Goal: Information Seeking & Learning: Learn about a topic

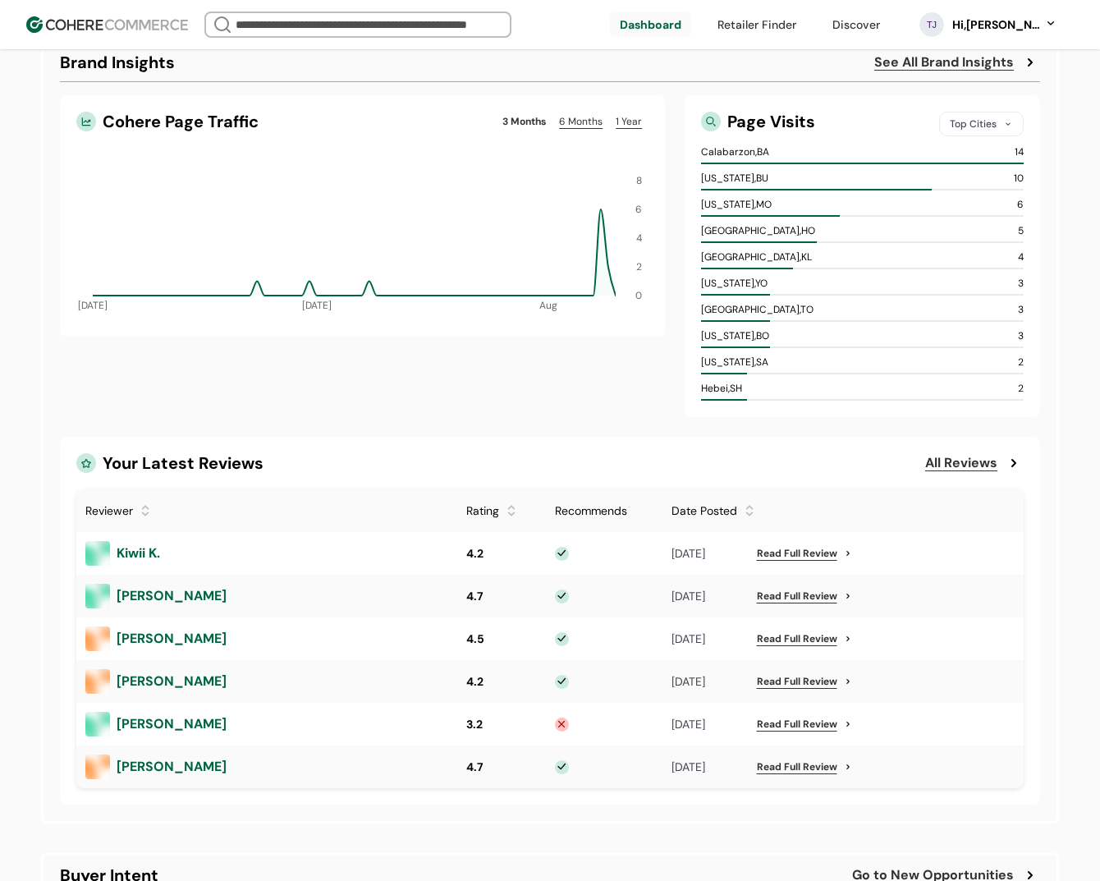
scroll to position [823, 0]
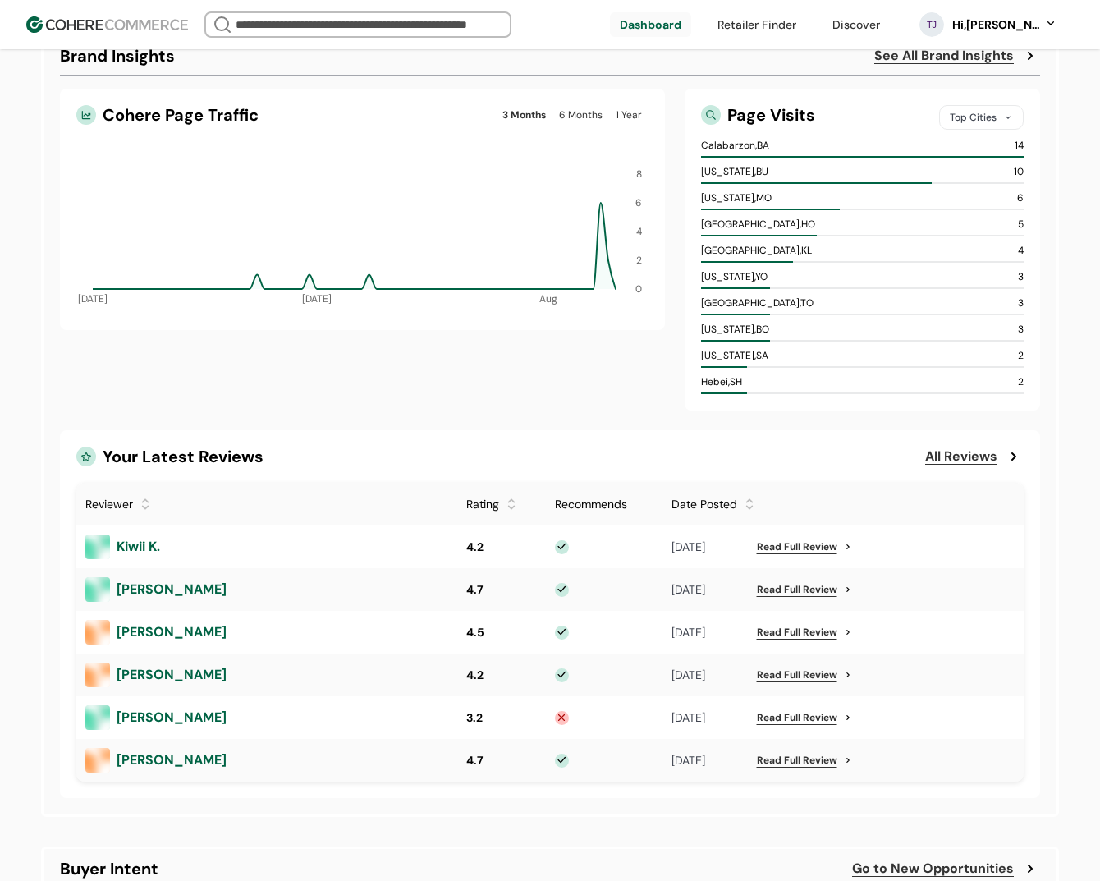
click at [792, 718] on link "Read Full Review" at bounding box center [797, 717] width 80 height 15
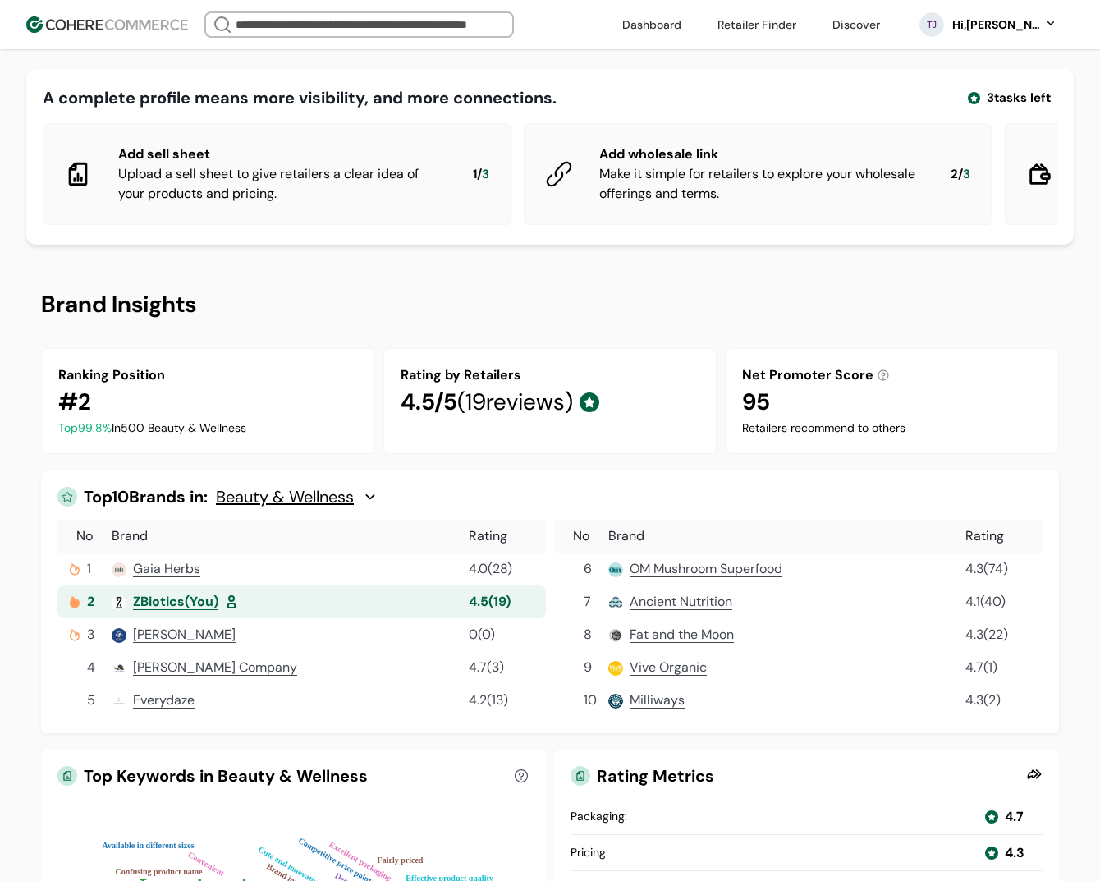
click at [133, 26] on img at bounding box center [107, 24] width 162 height 16
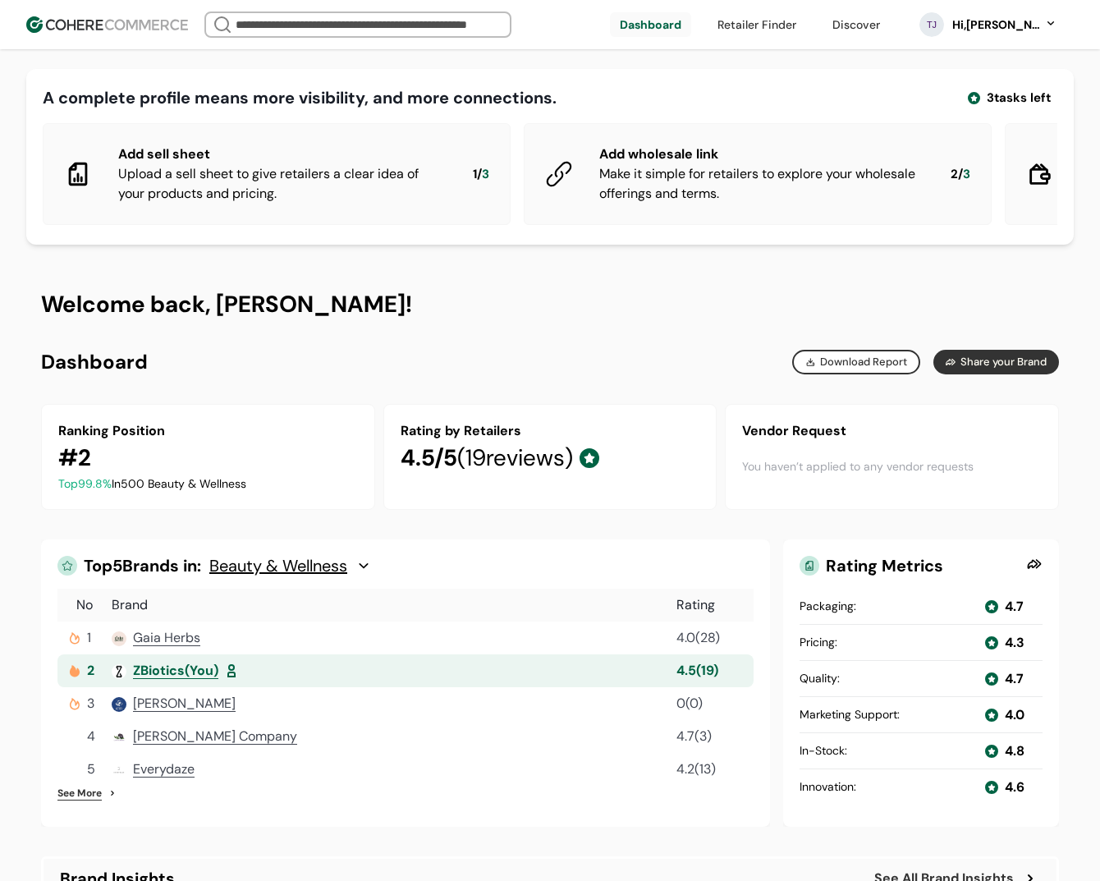
click at [974, 31] on div "Hi, [PERSON_NAME]" at bounding box center [996, 24] width 90 height 17
click at [962, 75] on link at bounding box center [982, 68] width 235 height 40
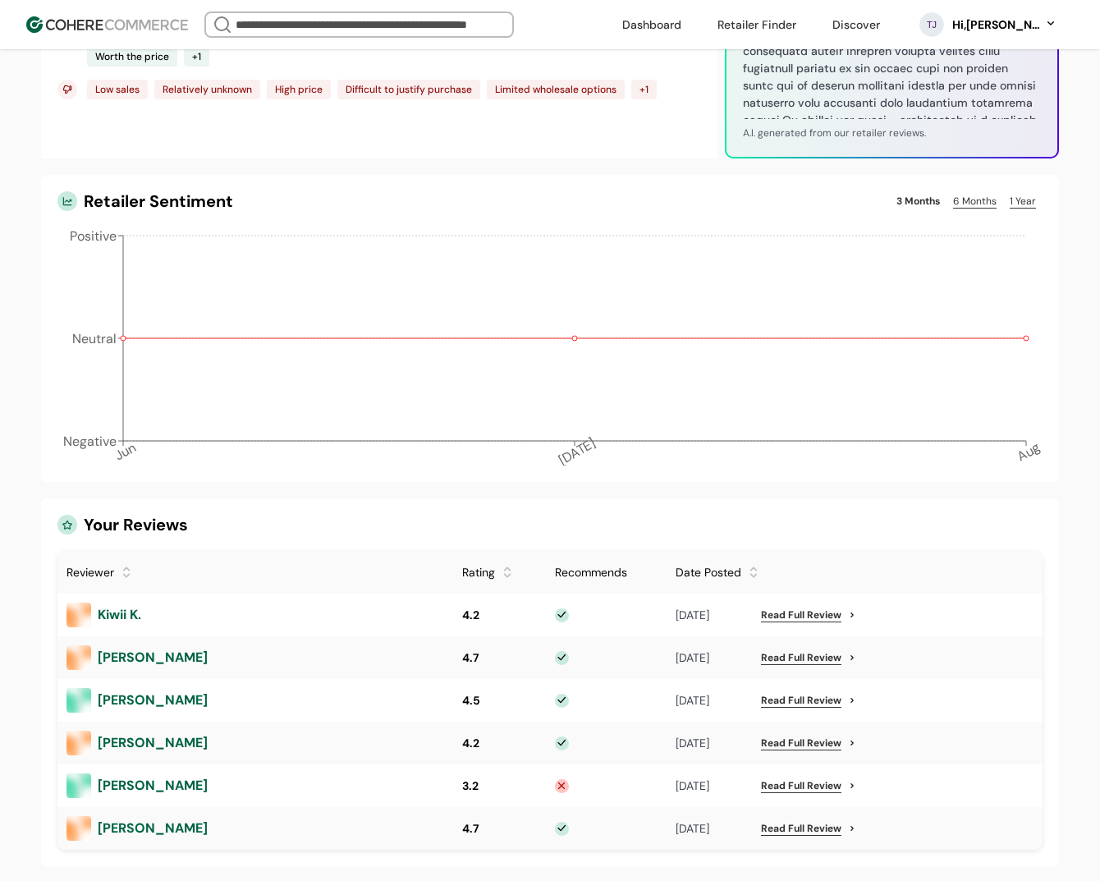
scroll to position [1171, 0]
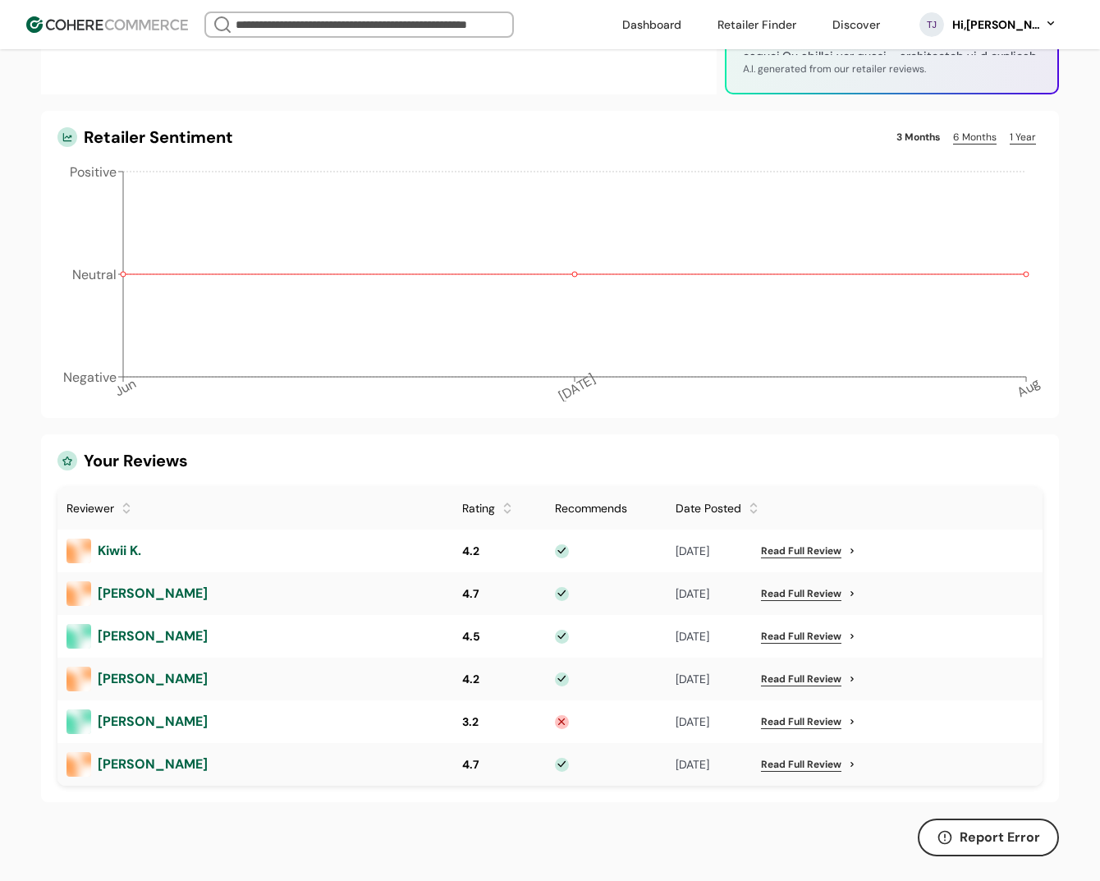
click at [829, 722] on link "Read Full Review" at bounding box center [801, 721] width 80 height 15
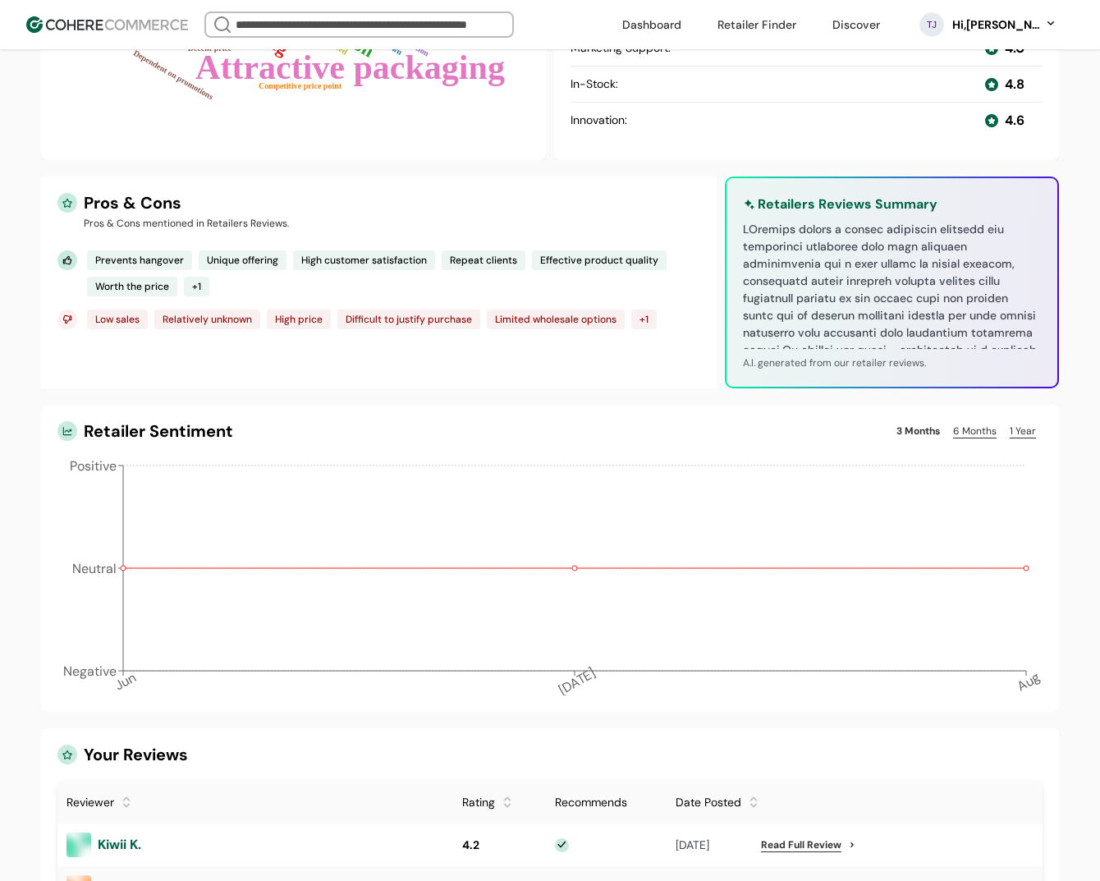
scroll to position [940, 0]
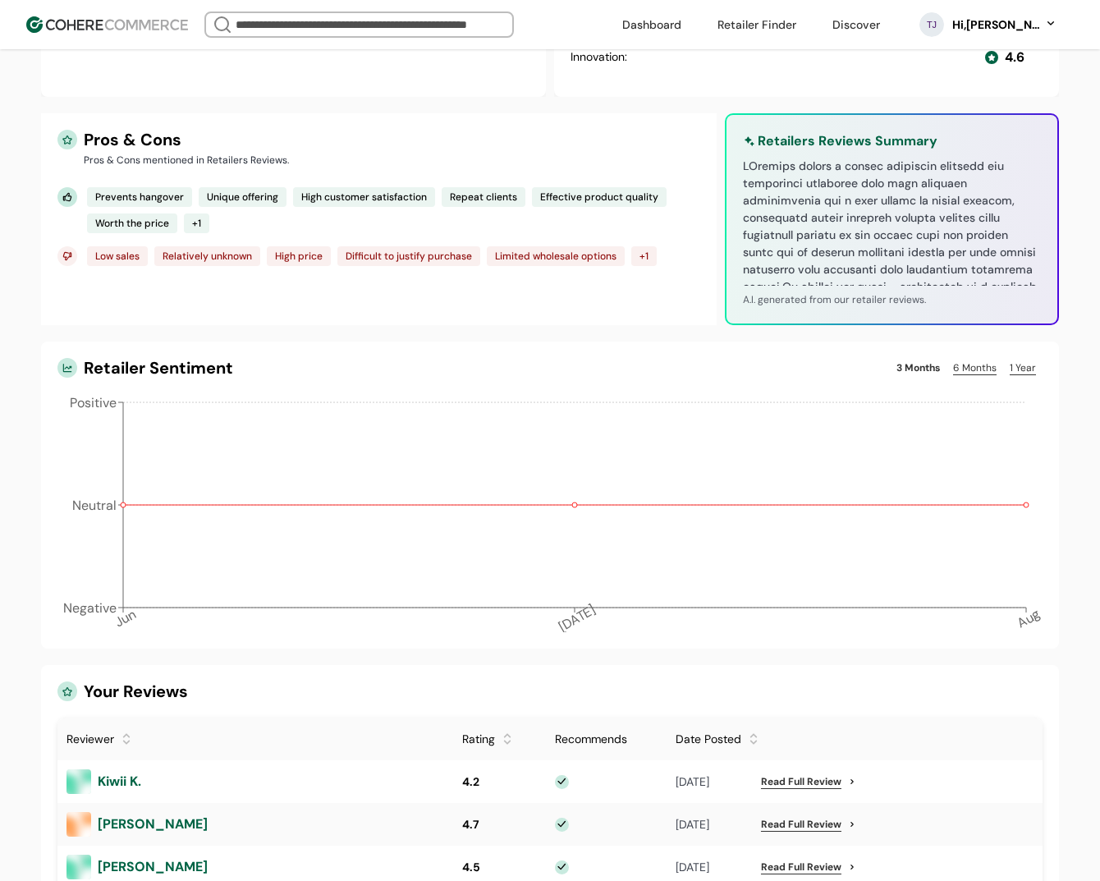
click at [1026, 504] on circle at bounding box center [1026, 505] width 5 height 5
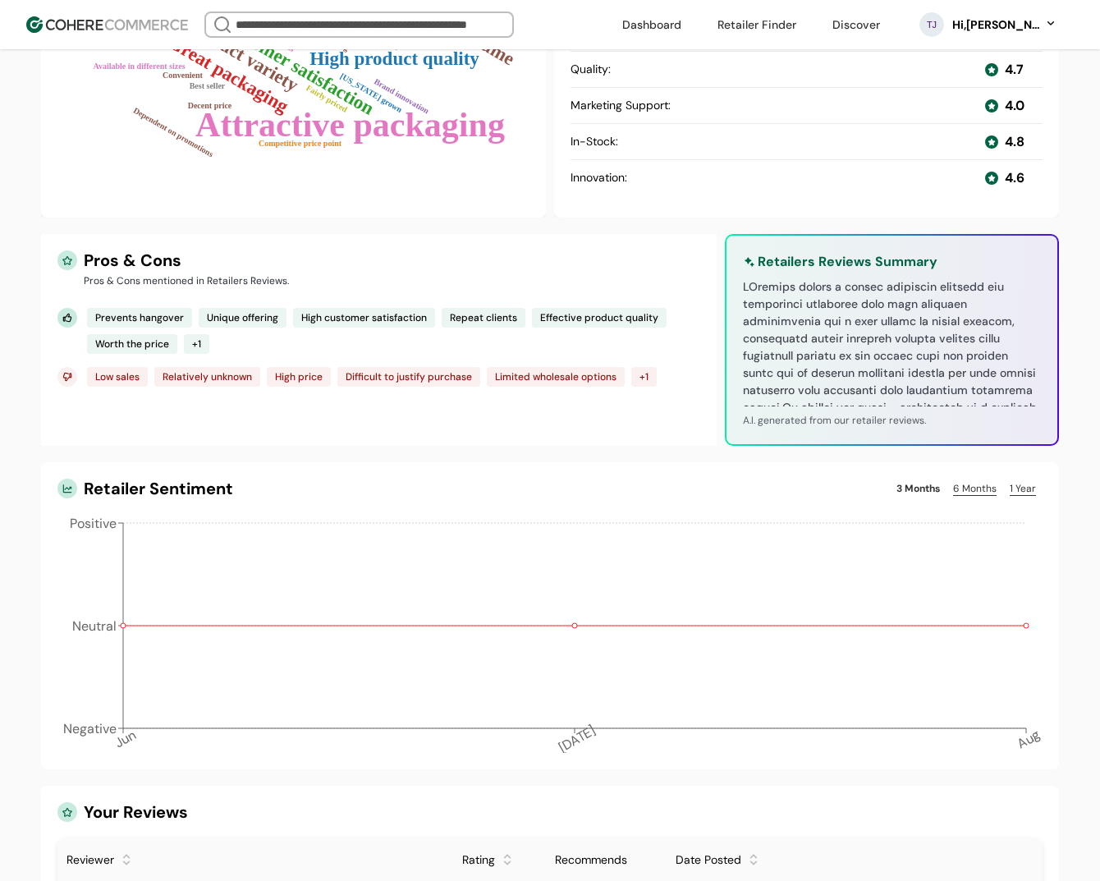
scroll to position [1303, 0]
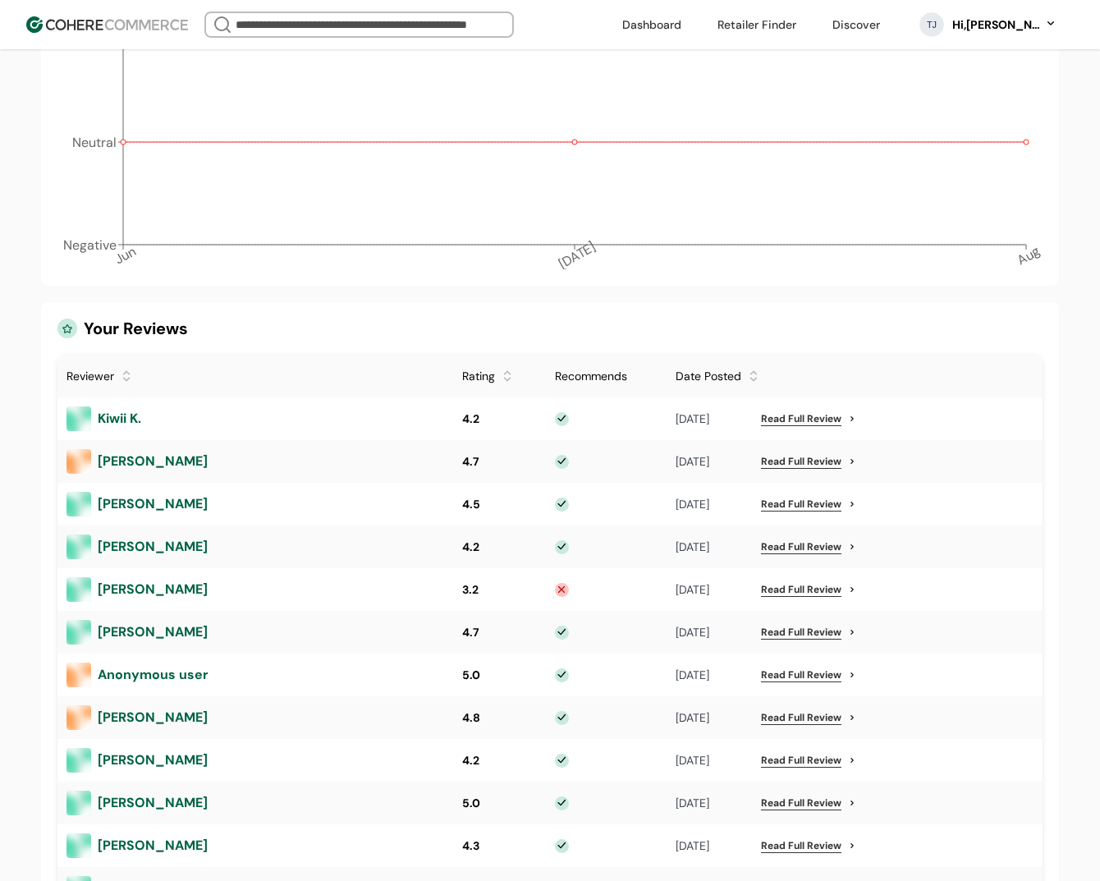
click at [808, 461] on link "Read Full Review" at bounding box center [801, 461] width 80 height 15
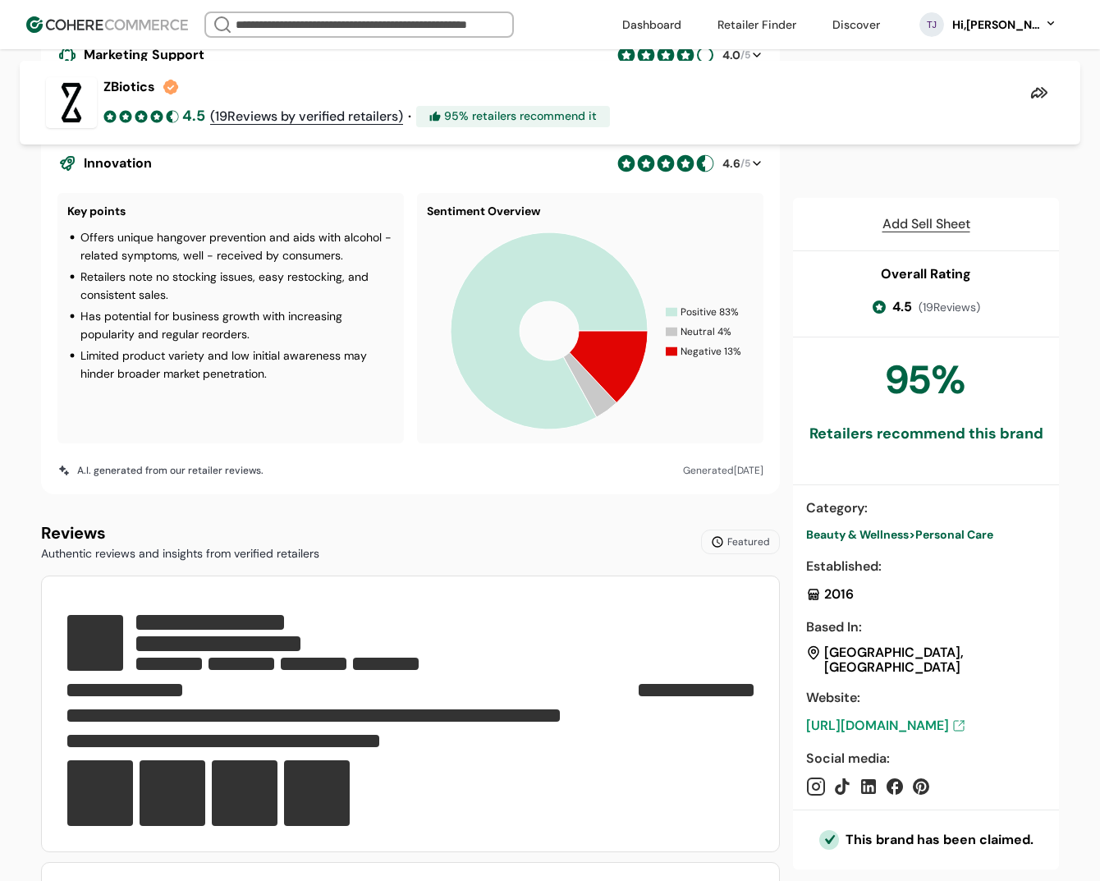
scroll to position [1089, 0]
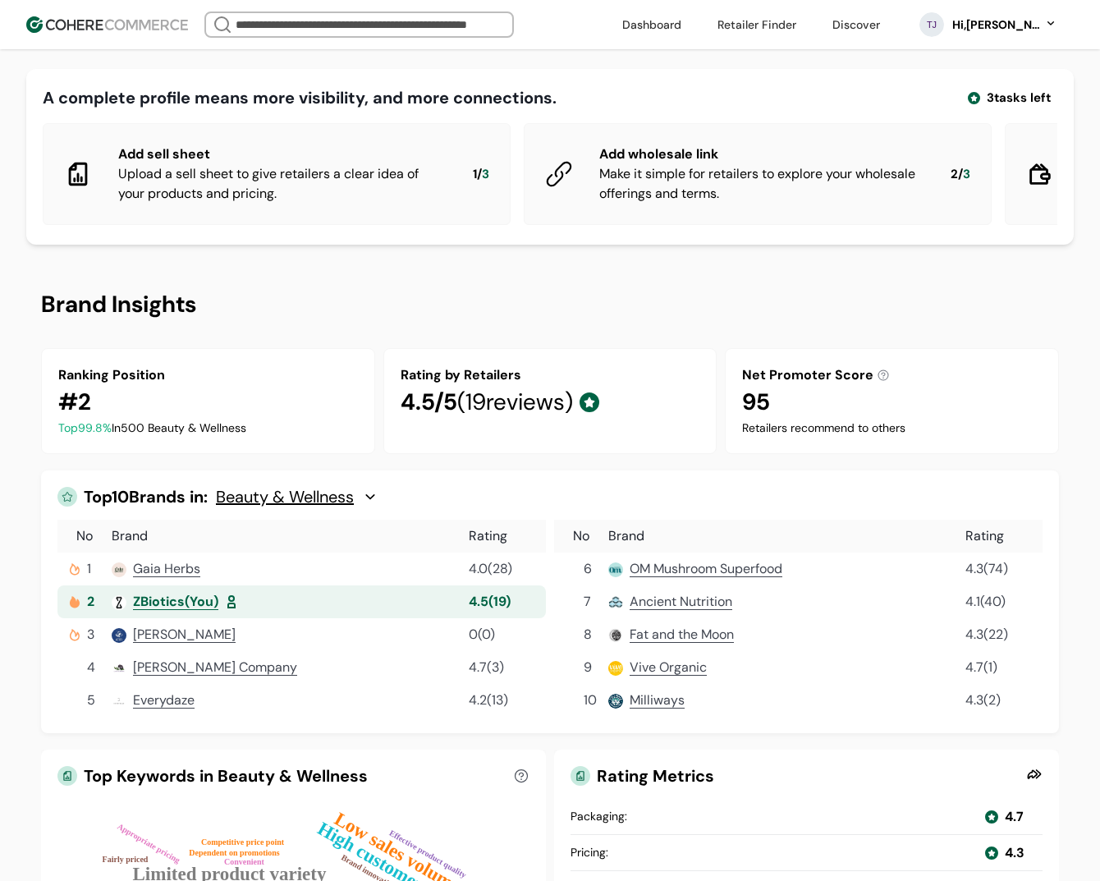
click at [1019, 27] on div "Hi, [PERSON_NAME]" at bounding box center [996, 24] width 90 height 17
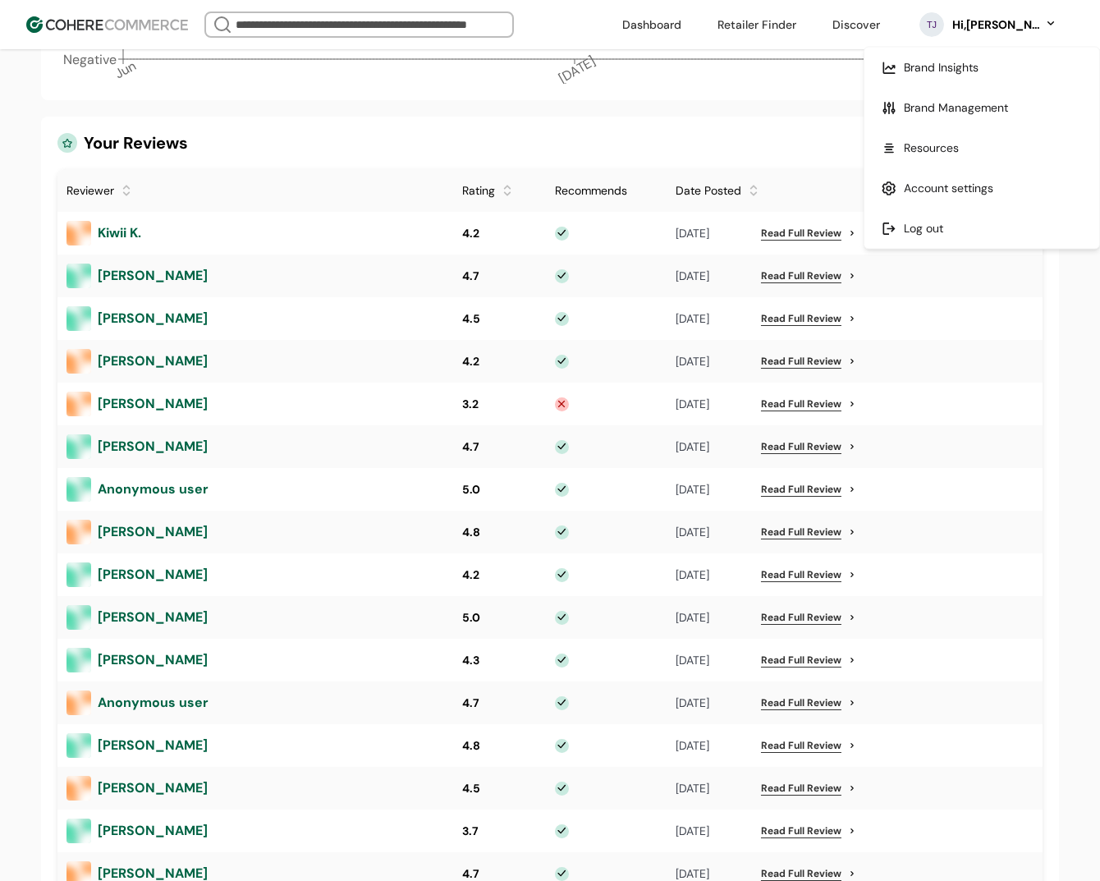
scroll to position [1488, 0]
click at [1012, 318] on div "01/30/2025 Read Full Review" at bounding box center [855, 319] width 358 height 17
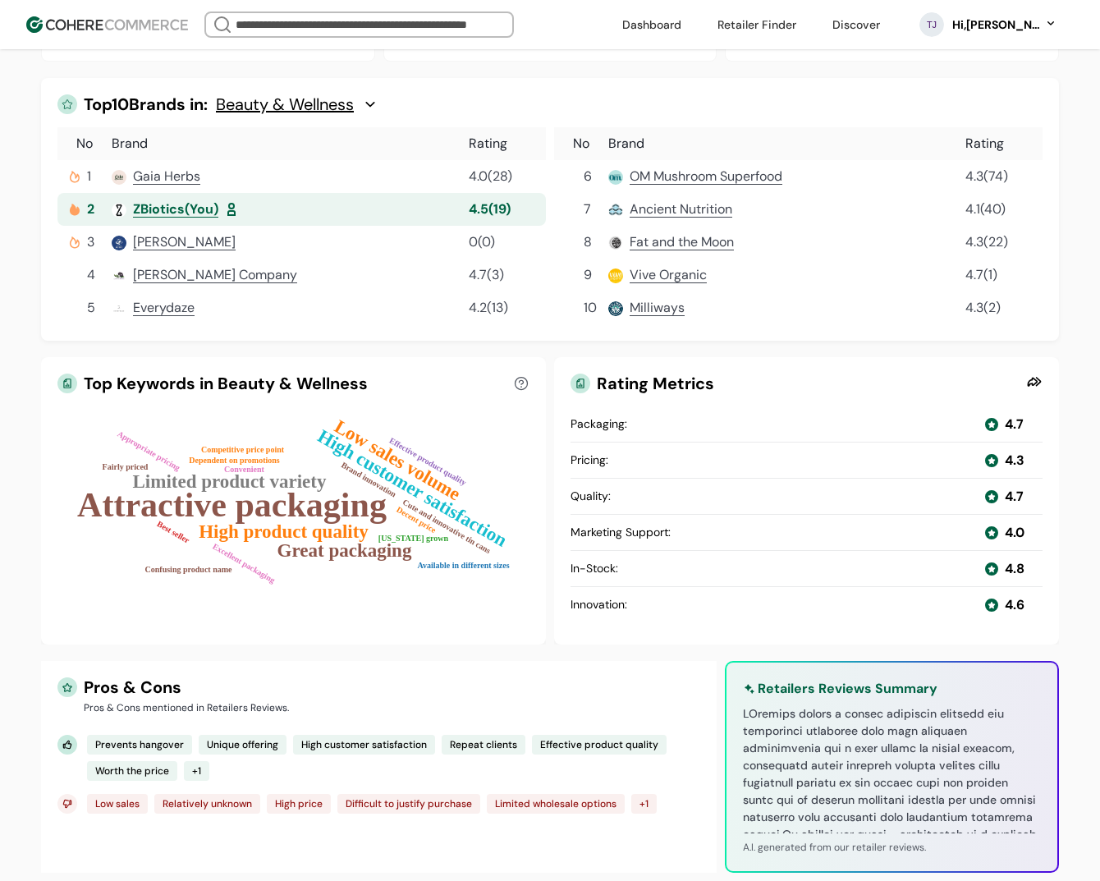
scroll to position [0, 0]
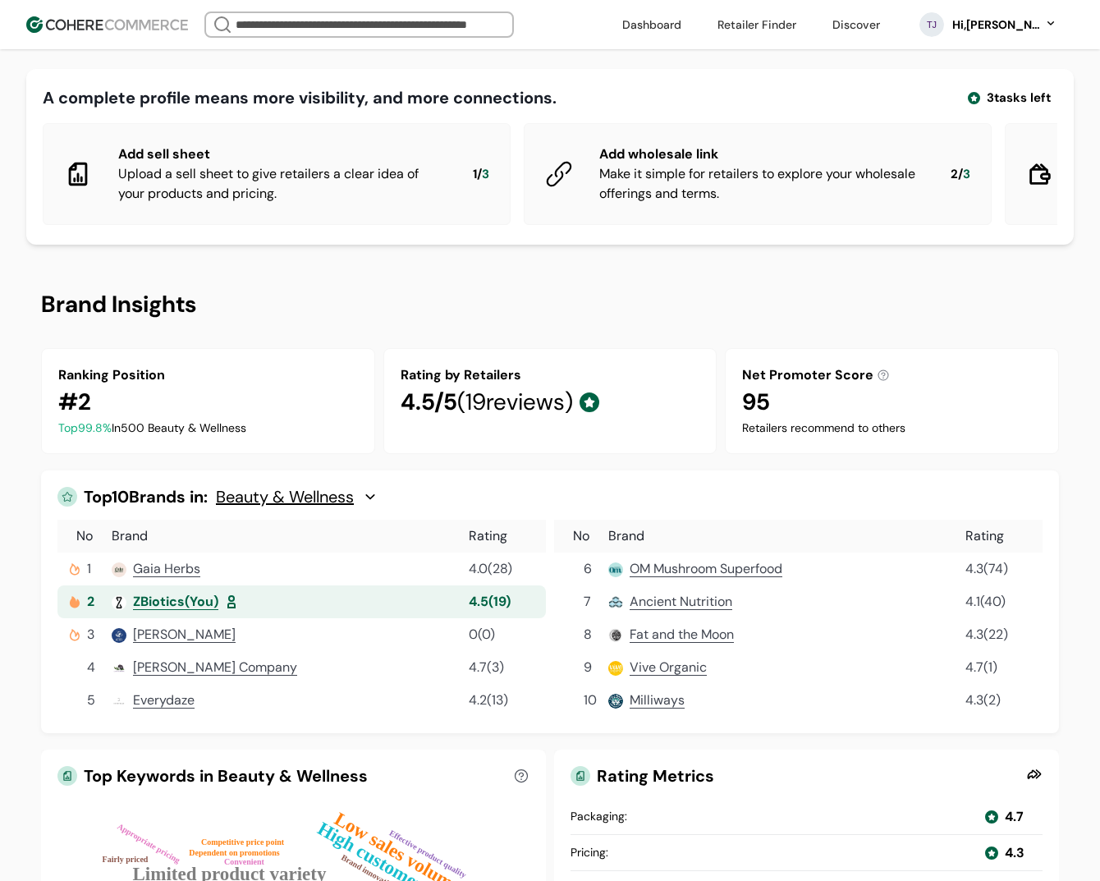
click at [691, 23] on link at bounding box center [652, 24] width 79 height 25
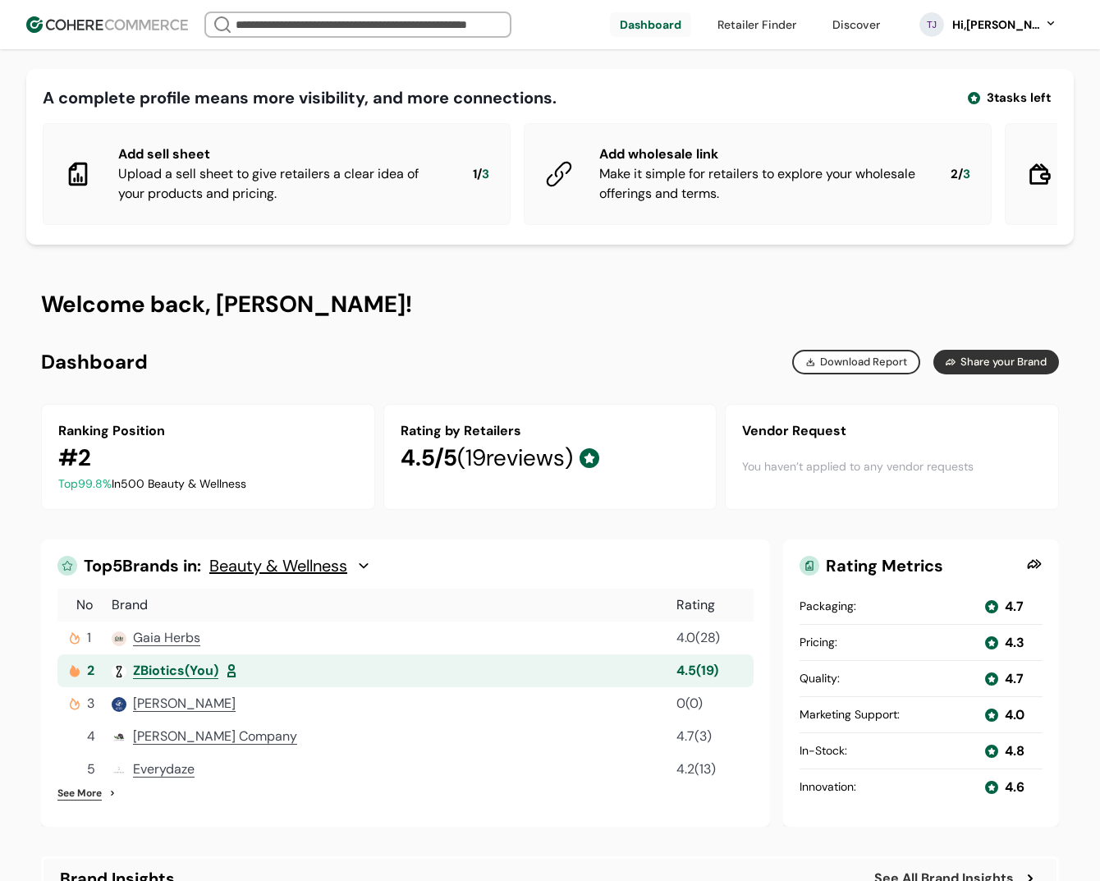
click at [988, 361] on button "Share your Brand" at bounding box center [997, 362] width 126 height 25
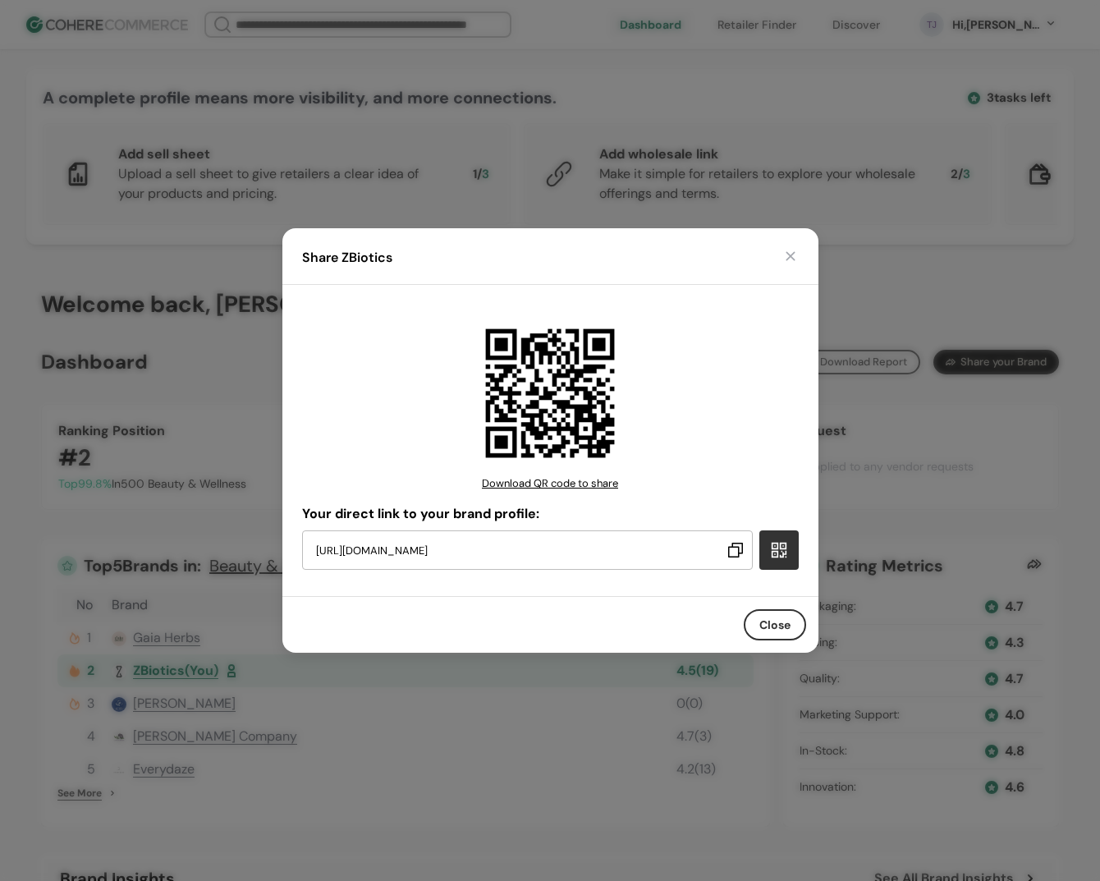
click at [786, 261] on button "button" at bounding box center [791, 256] width 16 height 16
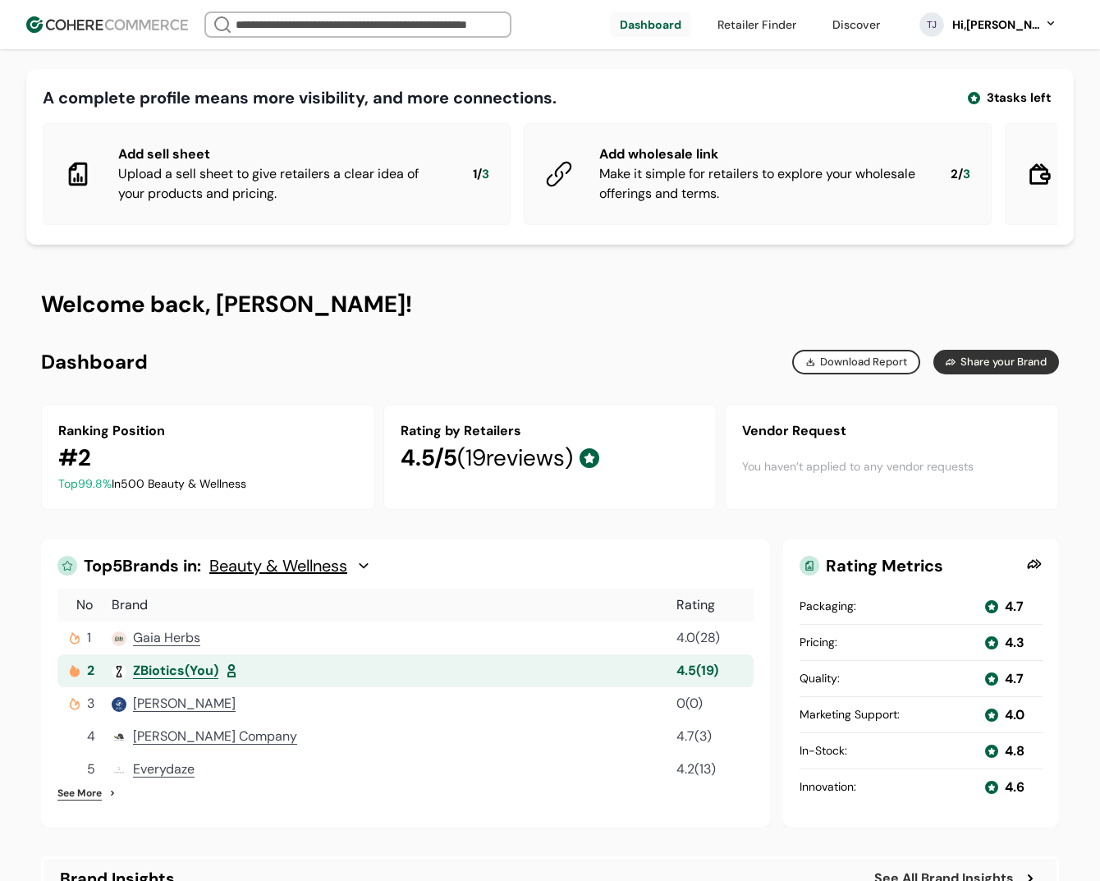
click at [1000, 20] on div "Hi, [PERSON_NAME]" at bounding box center [996, 24] width 90 height 17
click at [955, 138] on link at bounding box center [982, 148] width 235 height 40
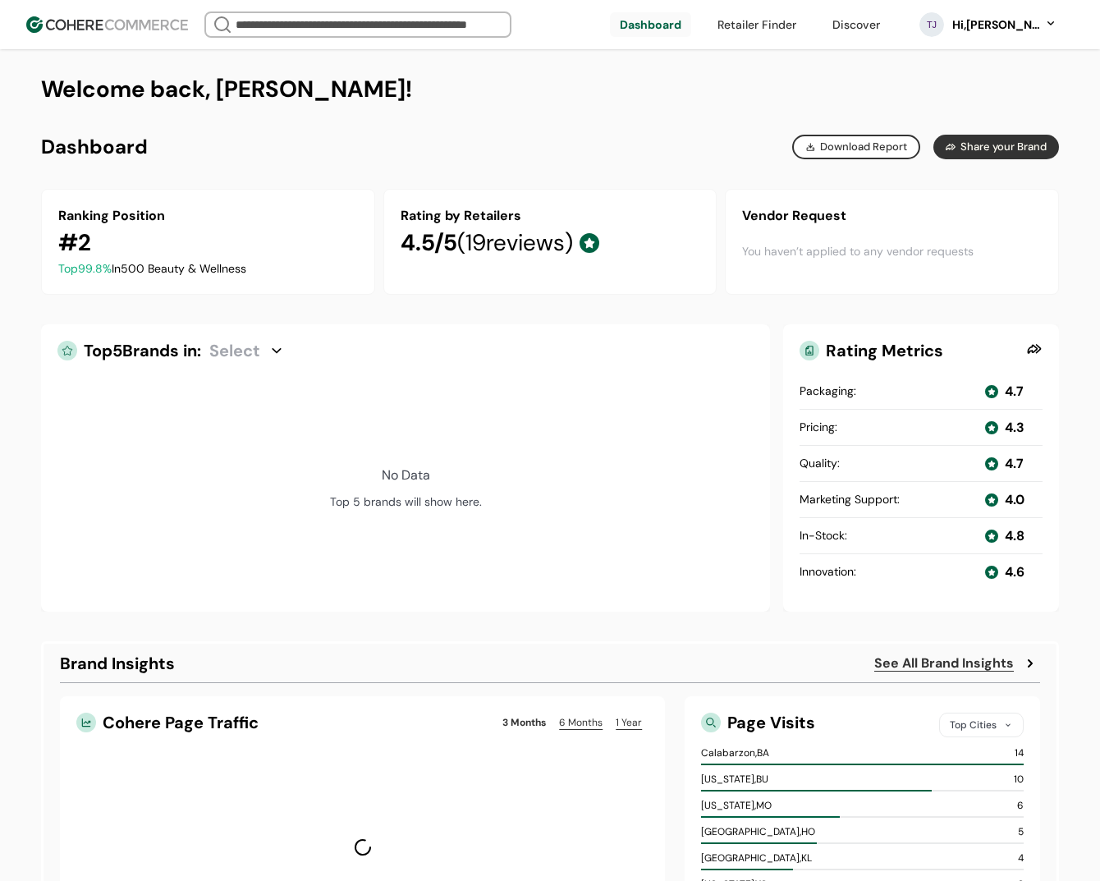
click at [1027, 26] on div "Hi, [PERSON_NAME]" at bounding box center [996, 24] width 90 height 17
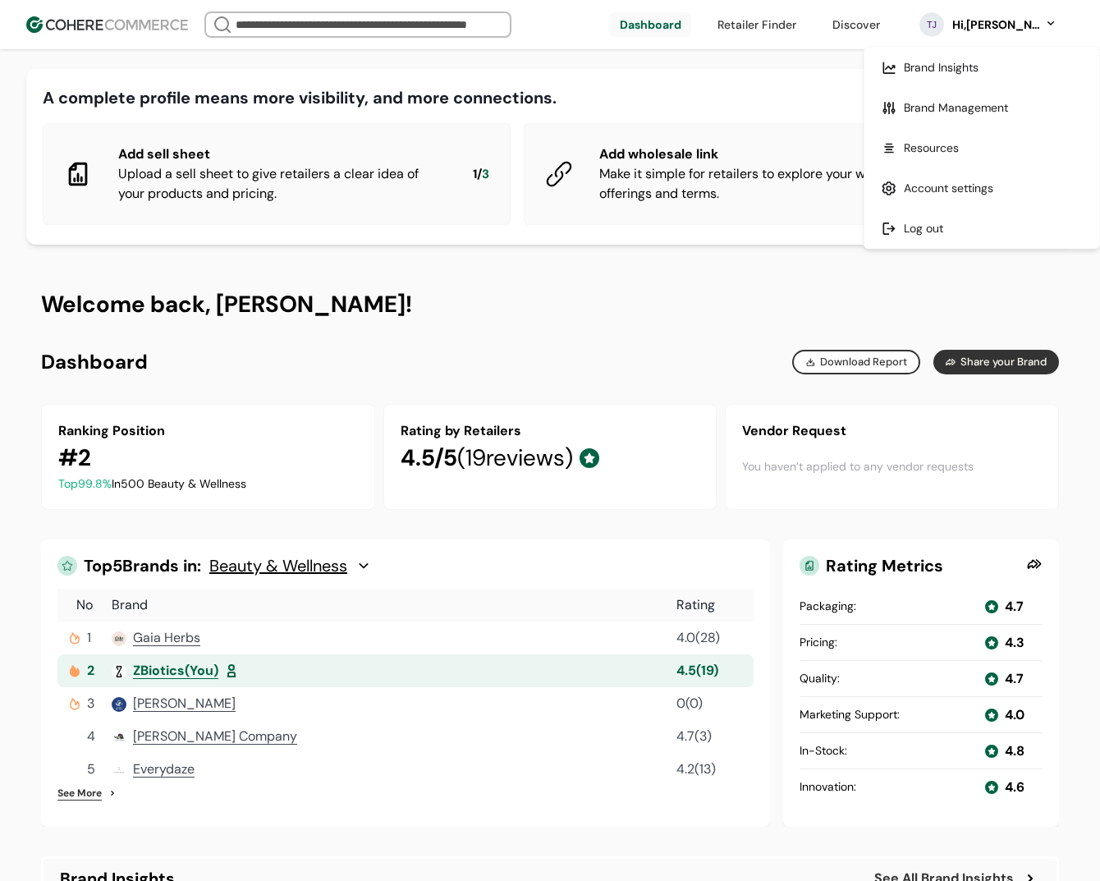
click at [1002, 25] on div "Hi, [PERSON_NAME]" at bounding box center [996, 24] width 90 height 17
click at [980, 108] on link at bounding box center [982, 108] width 235 height 40
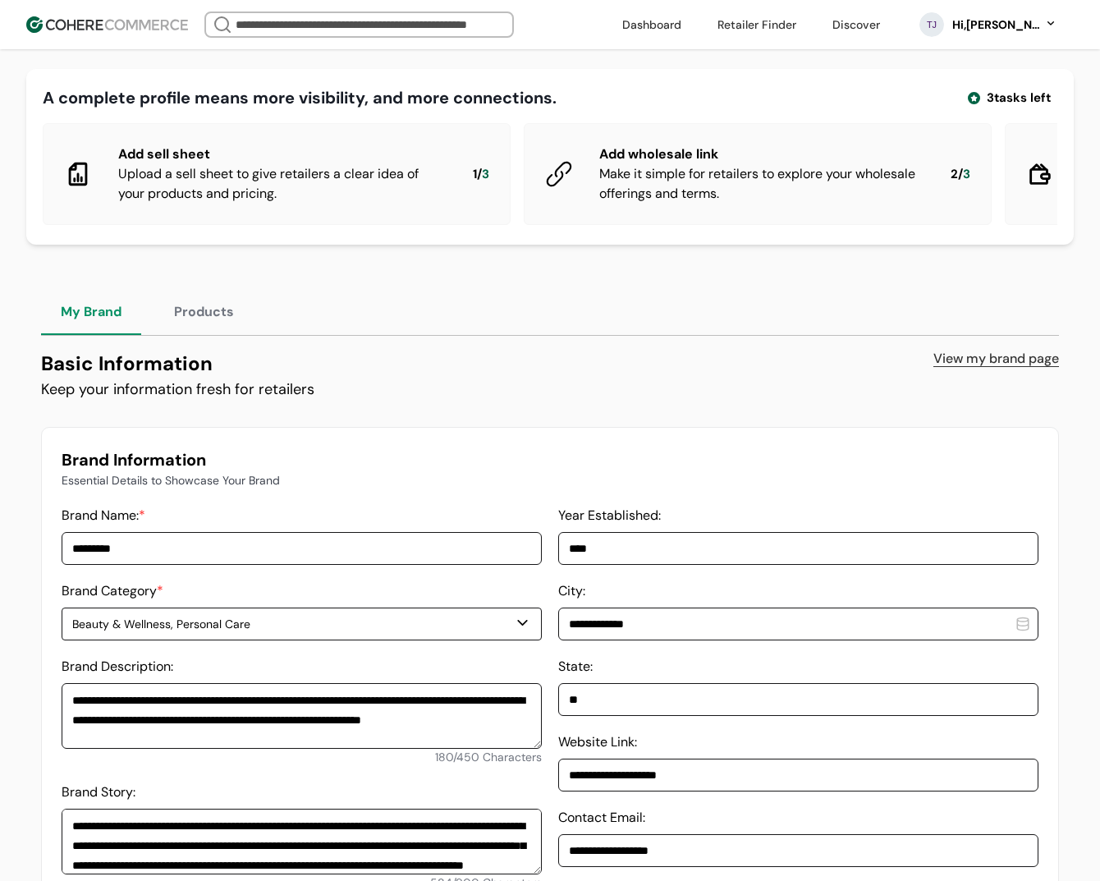
click at [202, 317] on button "Products" at bounding box center [203, 312] width 99 height 46
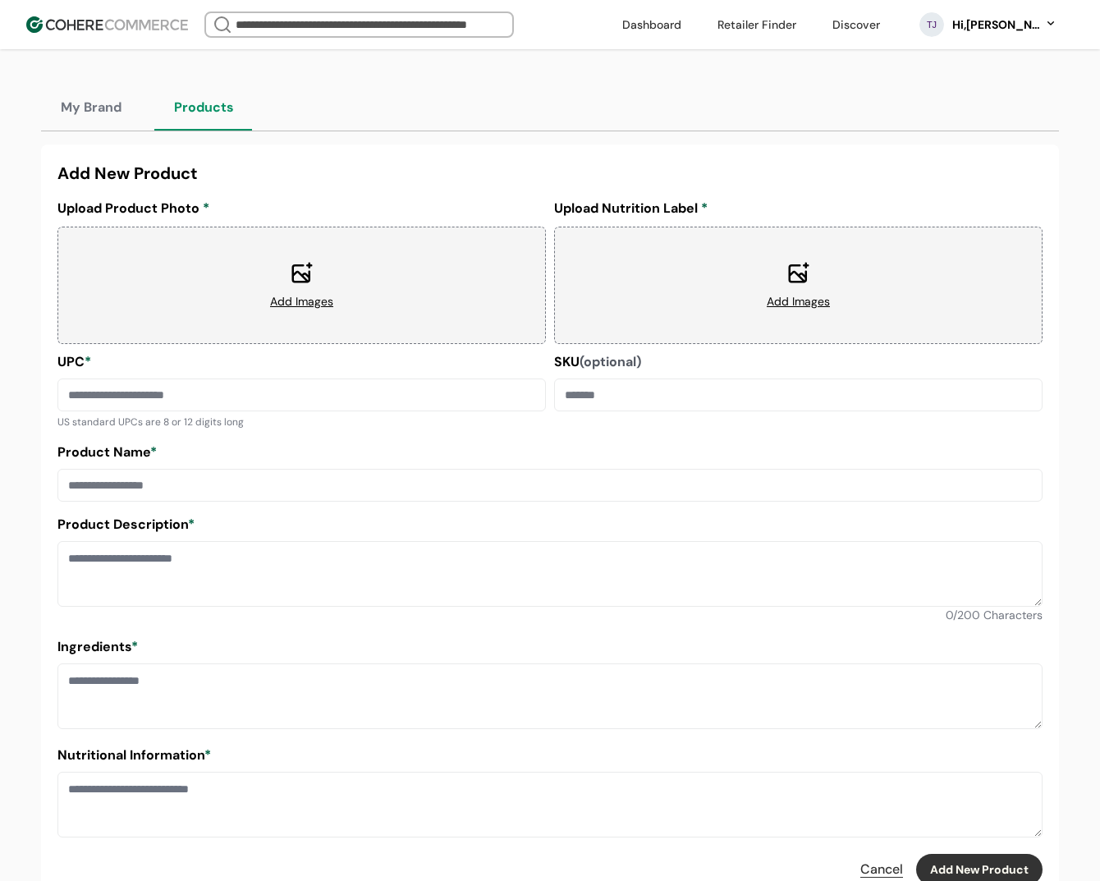
scroll to position [205, 0]
click at [87, 109] on button "My Brand" at bounding box center [91, 107] width 100 height 46
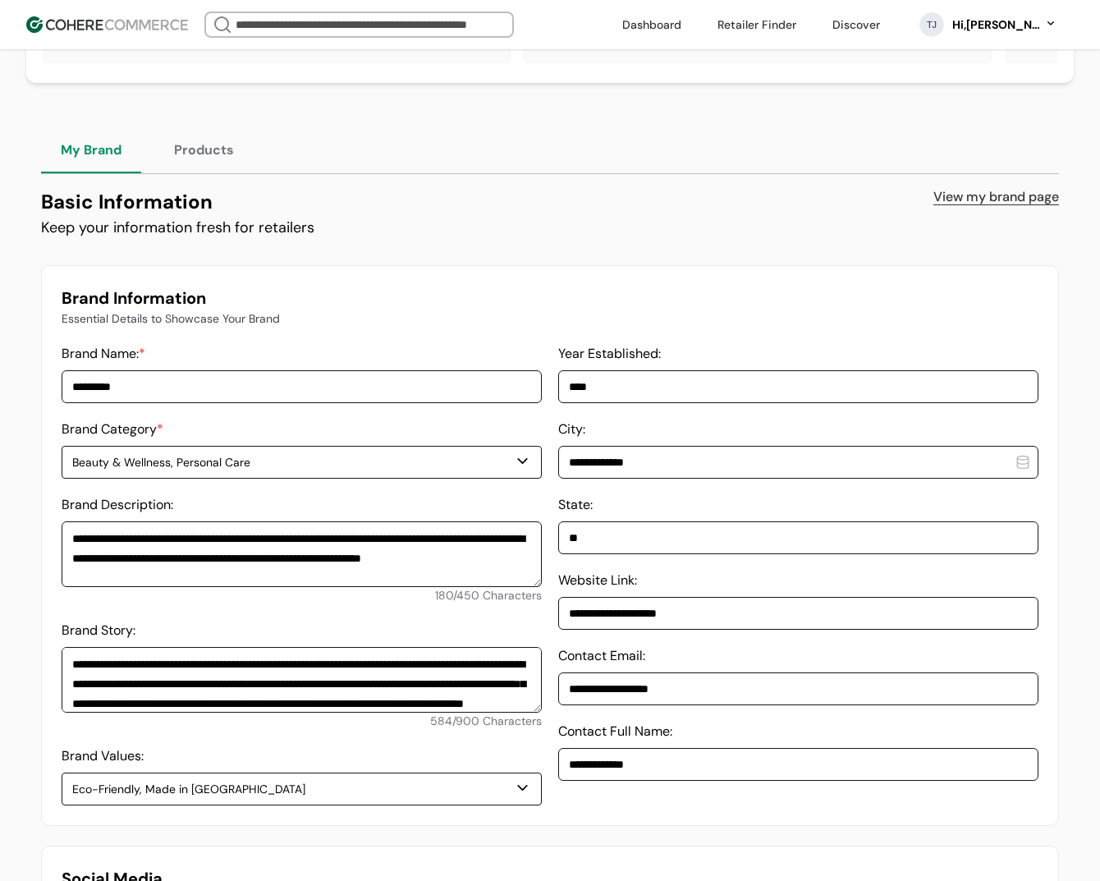
scroll to position [0, 0]
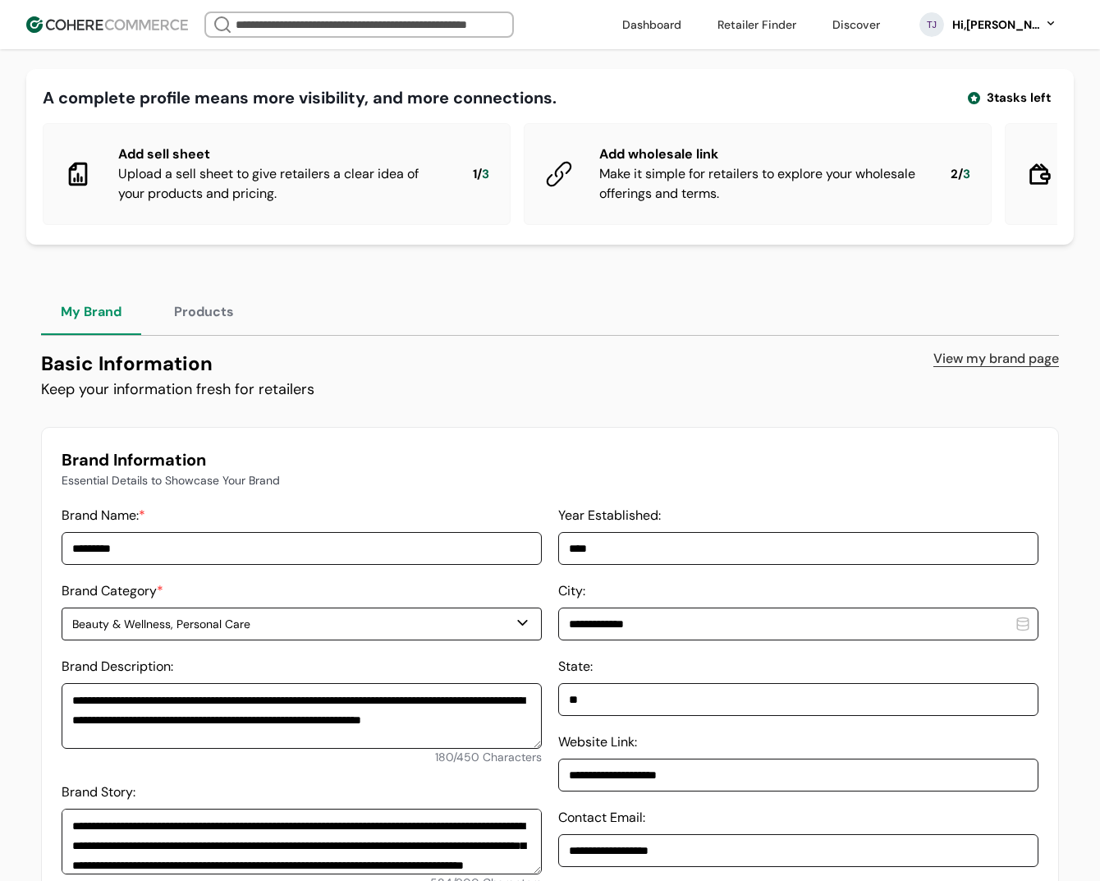
click at [972, 27] on div "Hi, [PERSON_NAME]" at bounding box center [996, 24] width 90 height 17
click at [950, 186] on link at bounding box center [982, 188] width 235 height 40
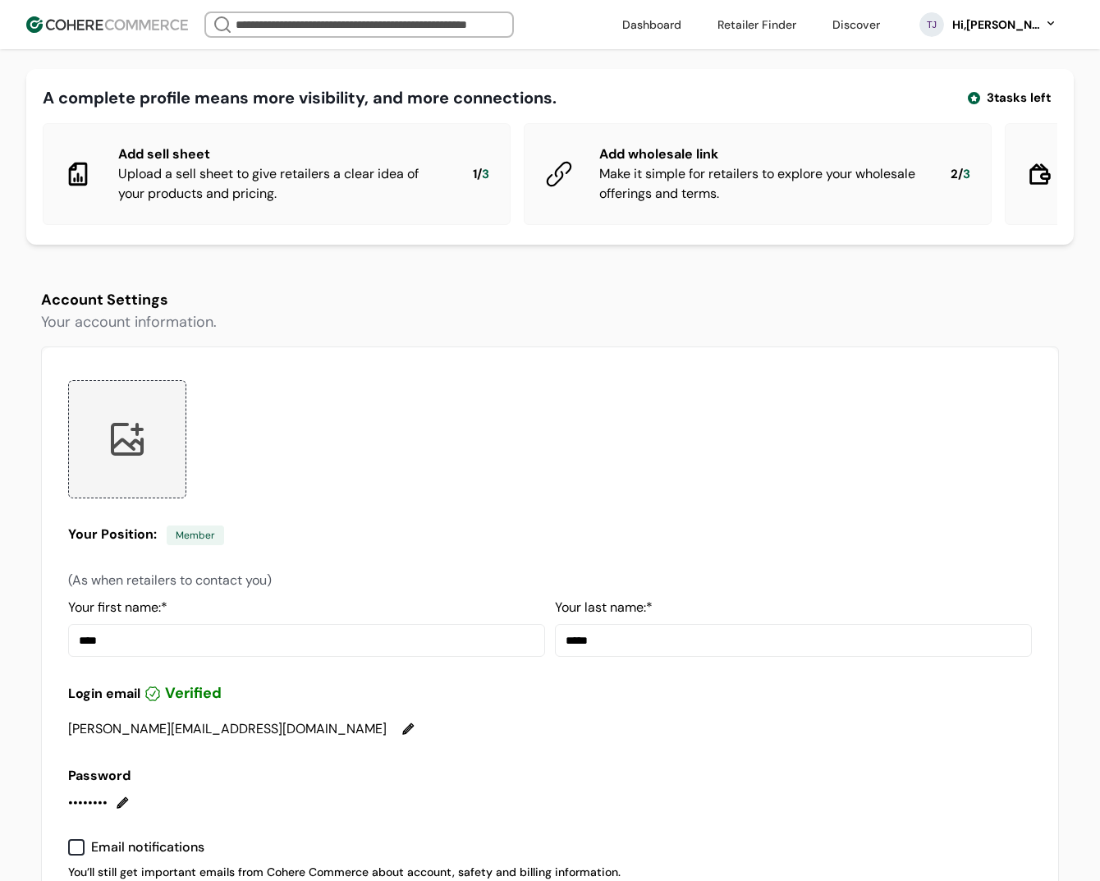
click at [117, 799] on div at bounding box center [122, 803] width 13 height 13
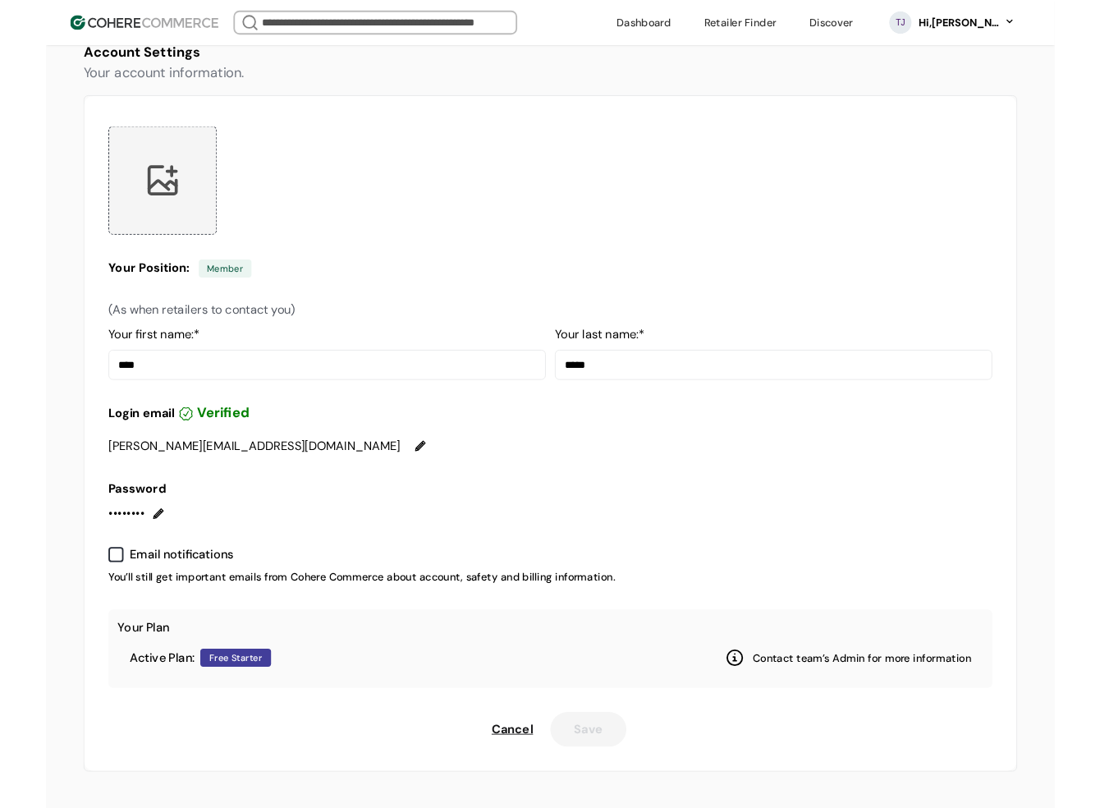
scroll to position [251, 0]
